Goal: Information Seeking & Learning: Learn about a topic

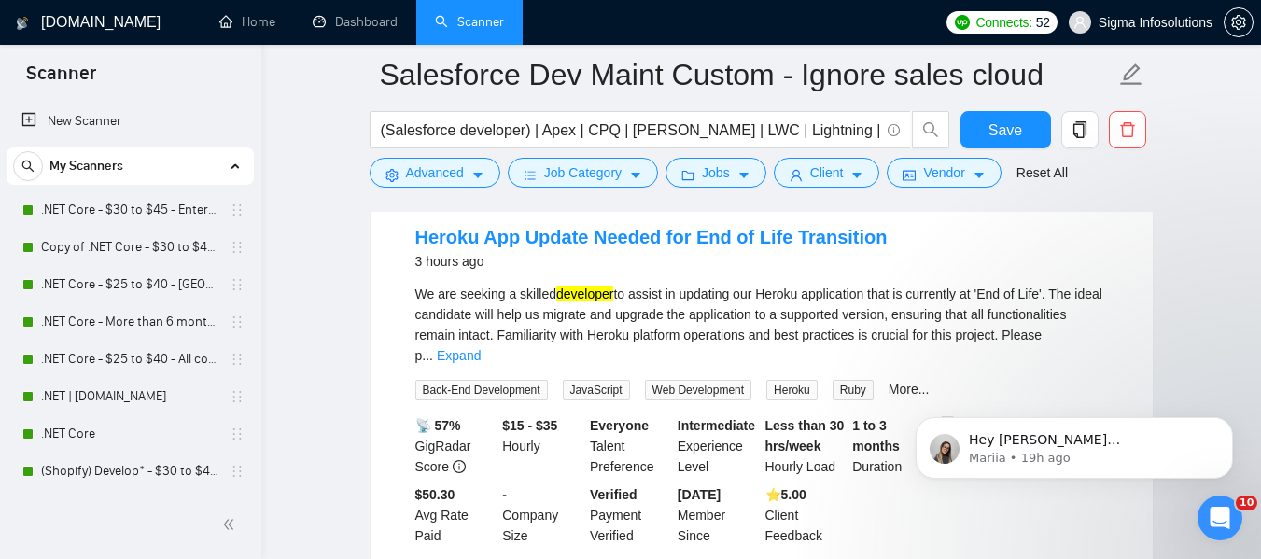
click at [690, 211] on div at bounding box center [762, 204] width 784 height 15
click at [676, 227] on link "Heroku App Update Needed for End of Life Transition" at bounding box center [651, 237] width 472 height 21
